Goal: Task Accomplishment & Management: Manage account settings

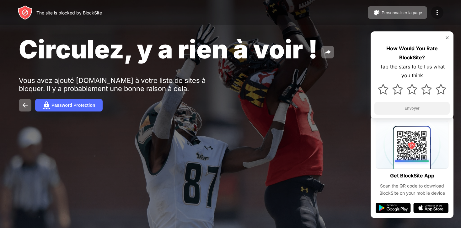
click at [438, 12] on img at bounding box center [437, 13] width 8 height 8
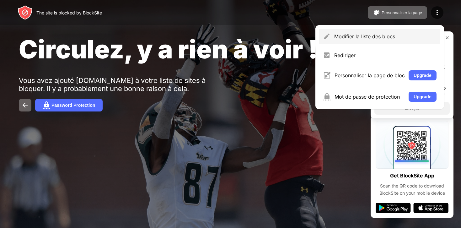
click at [384, 37] on div "Modifier la liste des blocs" at bounding box center [385, 36] width 102 height 6
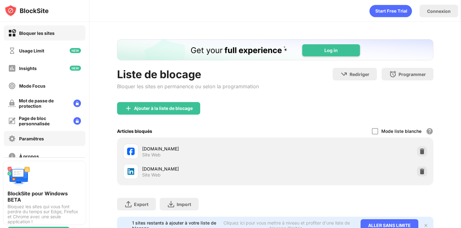
scroll to position [48, 0]
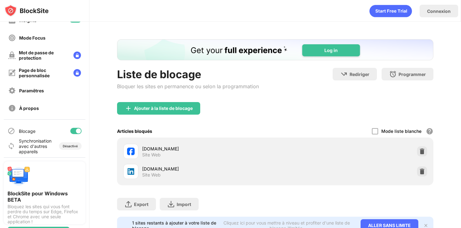
click at [74, 130] on div at bounding box center [75, 131] width 11 height 6
click at [74, 131] on div at bounding box center [73, 130] width 5 height 5
